Goal: Information Seeking & Learning: Understand process/instructions

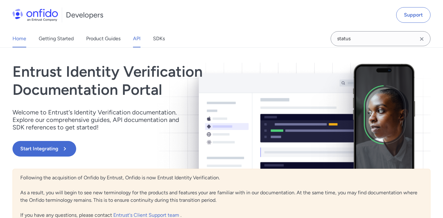
click at [135, 32] on link "API" at bounding box center [136, 38] width 7 height 17
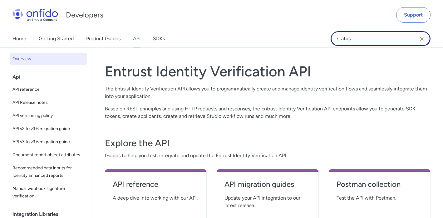
click at [349, 37] on input "status" at bounding box center [381, 38] width 100 height 15
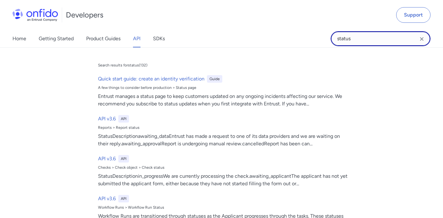
click at [349, 37] on input "status" at bounding box center [381, 38] width 100 height 15
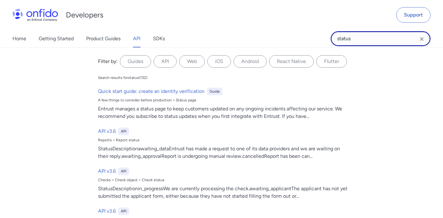
paste input "Onfido Support Article on Status Definition"
type input "Onfido Support Article on Status Definitions"
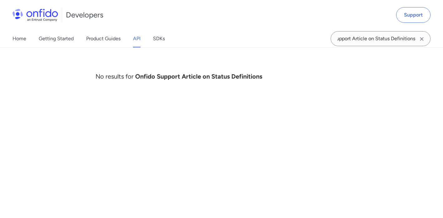
scroll to position [0, 0]
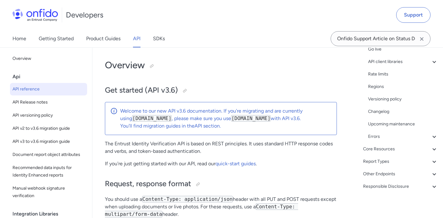
scroll to position [126, 0]
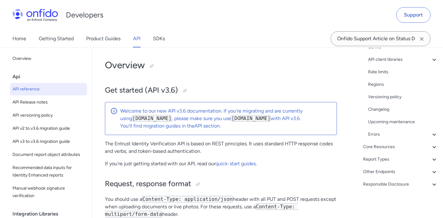
click at [423, 40] on icon "Clear search field button" at bounding box center [421, 38] width 3 height 3
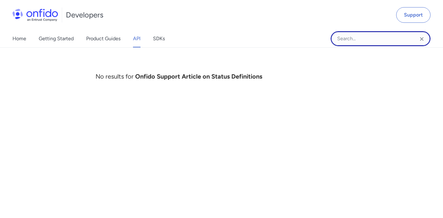
click at [403, 39] on input "Onfido search input field" at bounding box center [381, 38] width 100 height 15
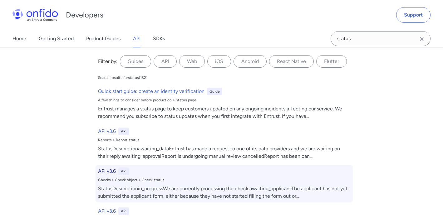
click at [96, 167] on div "API v3.6 API Checks > Check object > Check status StatusDescriptionin_progressW…" at bounding box center [224, 183] width 257 height 37
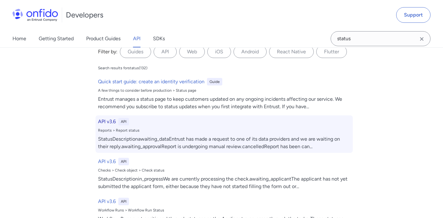
scroll to position [11, 0]
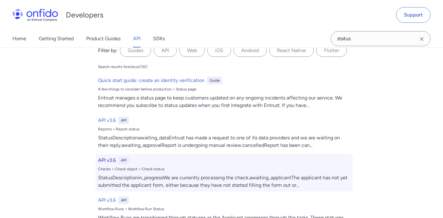
click at [105, 155] on div "API v3.6 API Checks > Check object > Check status StatusDescriptionin_progressW…" at bounding box center [224, 172] width 257 height 37
click at [103, 160] on h6 "API v3.6" at bounding box center [107, 160] width 18 height 7
click at [103, 158] on h6 "API v3.6" at bounding box center [107, 160] width 18 height 7
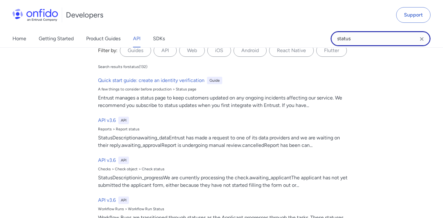
click at [373, 34] on input "status" at bounding box center [381, 38] width 100 height 15
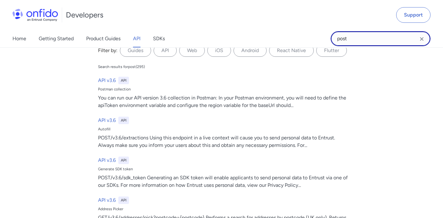
type input "postman"
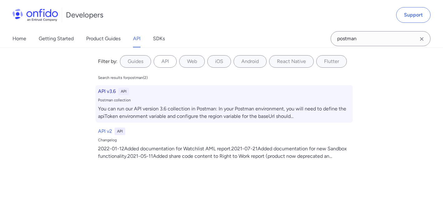
click at [111, 86] on div "API v3.6 API Postman collection You can run our API version 3.6 collection in P…" at bounding box center [224, 103] width 257 height 37
click at [109, 91] on h6 "API v3.6" at bounding box center [107, 91] width 18 height 7
click at [110, 104] on div "API v3.6 API Postman collection You can run our API version 3.6 collection in P…" at bounding box center [224, 103] width 257 height 37
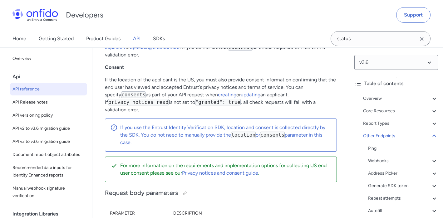
scroll to position [72807, 0]
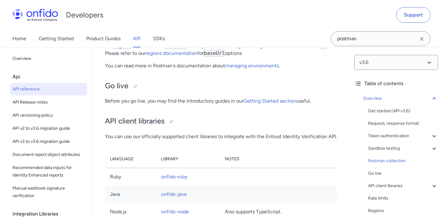
scroll to position [4925, 0]
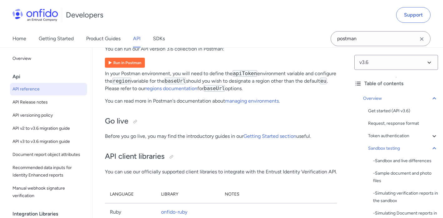
click at [175, 37] on div at bounding box center [175, 34] width 5 height 5
